Goal: Understand process/instructions: Learn how to perform a task or action

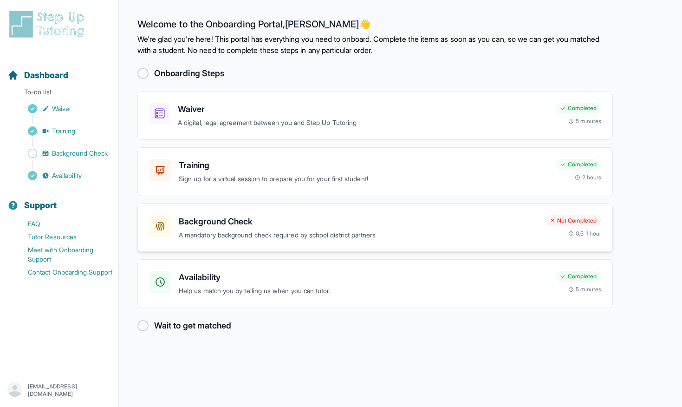
click at [323, 235] on p "A mandatory background check required by school district partners" at bounding box center [358, 235] width 359 height 11
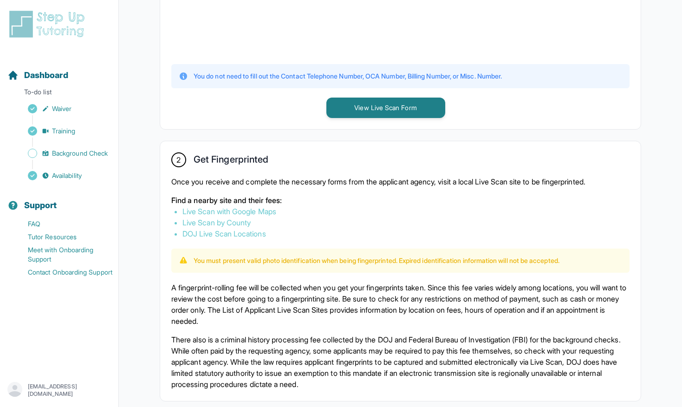
scroll to position [423, 0]
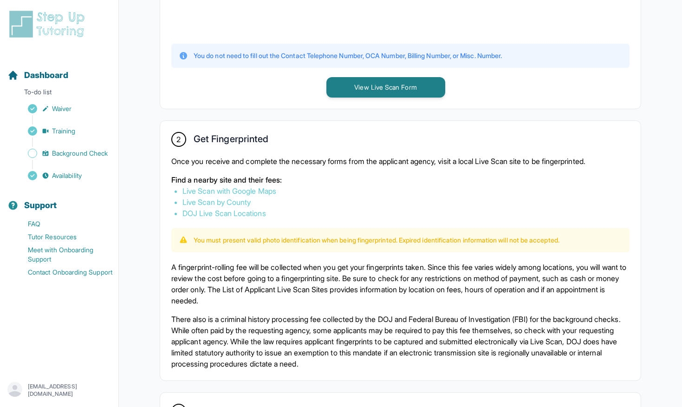
click at [287, 323] on p "There also is a criminal history processing fee collected by the DOJ and Federa…" at bounding box center [400, 341] width 458 height 56
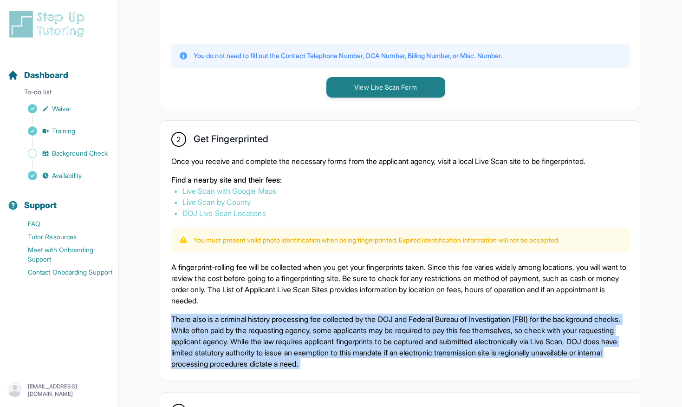
click at [287, 323] on p "There also is a criminal history processing fee collected by the DOJ and Federa…" at bounding box center [400, 341] width 458 height 56
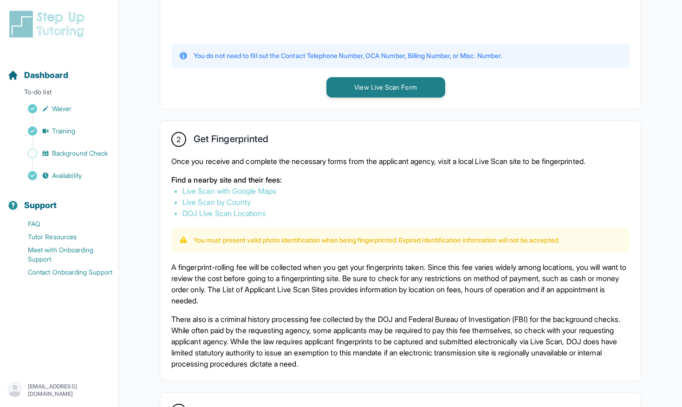
click at [309, 329] on p "There also is a criminal history processing fee collected by the DOJ and Federa…" at bounding box center [400, 341] width 458 height 56
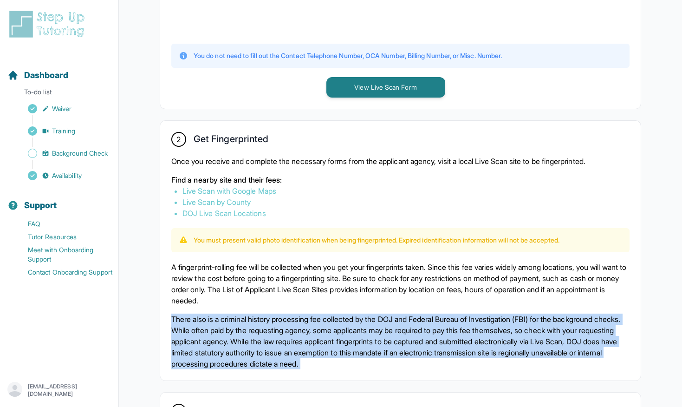
click at [309, 329] on p "There also is a criminal history processing fee collected by the DOJ and Federa…" at bounding box center [400, 341] width 458 height 56
click at [291, 329] on p "There also is a criminal history processing fee collected by the DOJ and Federa…" at bounding box center [400, 341] width 458 height 56
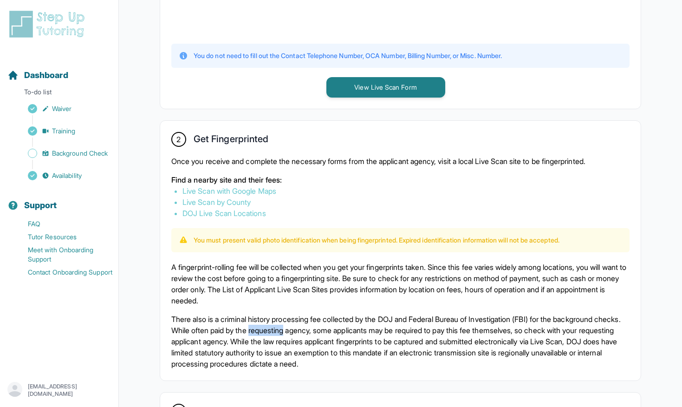
click at [291, 329] on p "There also is a criminal history processing fee collected by the DOJ and Federa…" at bounding box center [400, 341] width 458 height 56
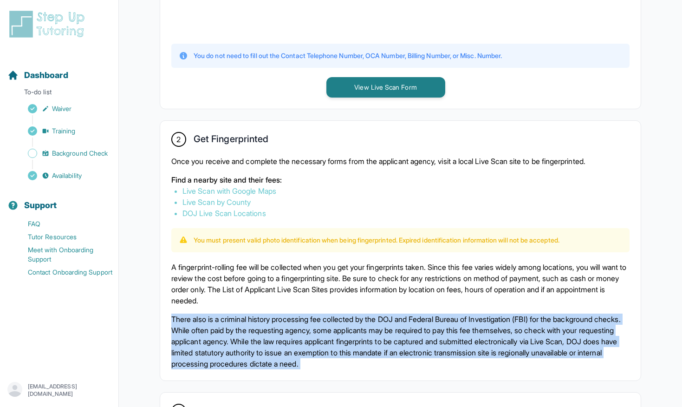
click at [291, 329] on p "There also is a criminal history processing fee collected by the DOJ and Federa…" at bounding box center [400, 341] width 458 height 56
click at [282, 329] on p "There also is a criminal history processing fee collected by the DOJ and Federa…" at bounding box center [400, 341] width 458 height 56
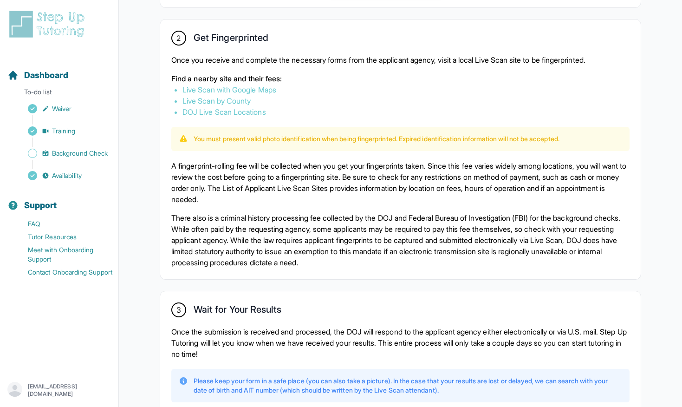
scroll to position [554, 0]
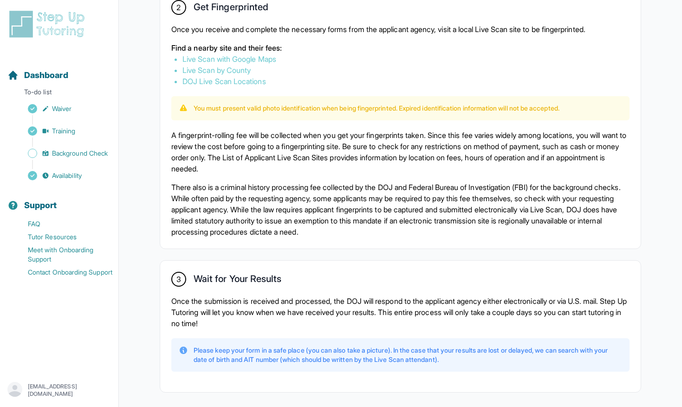
click at [292, 302] on p "Once the submission is received and processed, the DOJ will respond to the appl…" at bounding box center [400, 311] width 458 height 33
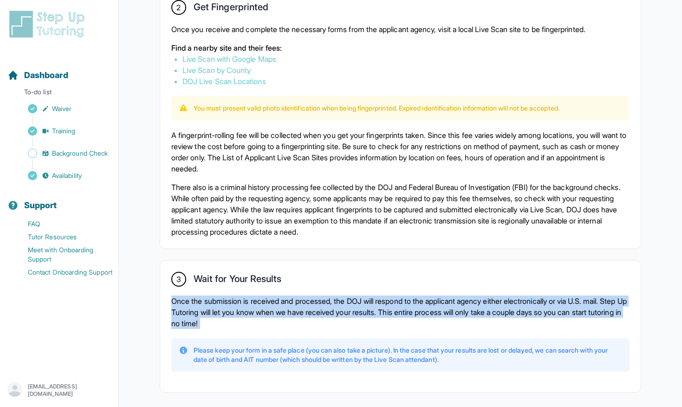
click at [292, 302] on p "Once the submission is received and processed, the DOJ will respond to the appl…" at bounding box center [400, 311] width 458 height 33
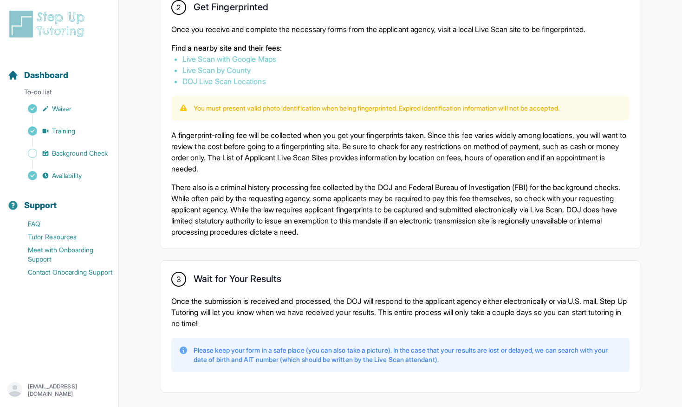
click at [248, 175] on div "A fingerprint-rolling fee will be collected when you get your fingerprints take…" at bounding box center [400, 184] width 458 height 108
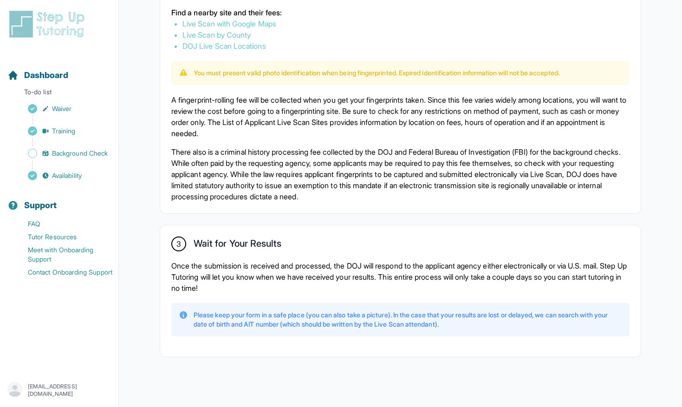
scroll to position [595, 0]
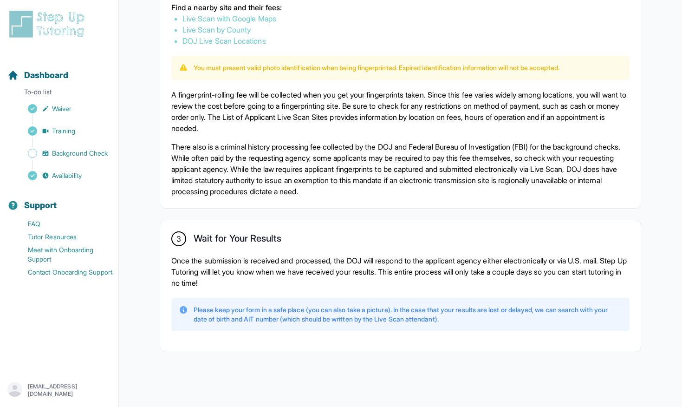
click at [291, 317] on p "Please keep your form in a safe place (you can also take a picture). In the cas…" at bounding box center [408, 314] width 429 height 19
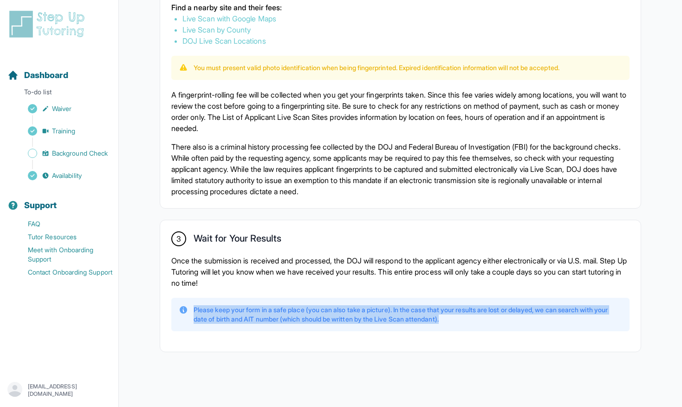
click at [291, 317] on p "Please keep your form in a safe place (you can also take a picture). In the cas…" at bounding box center [408, 314] width 429 height 19
click at [290, 316] on p "Please keep your form in a safe place (you can also take a picture). In the cas…" at bounding box center [408, 314] width 429 height 19
